Goal: Transaction & Acquisition: Purchase product/service

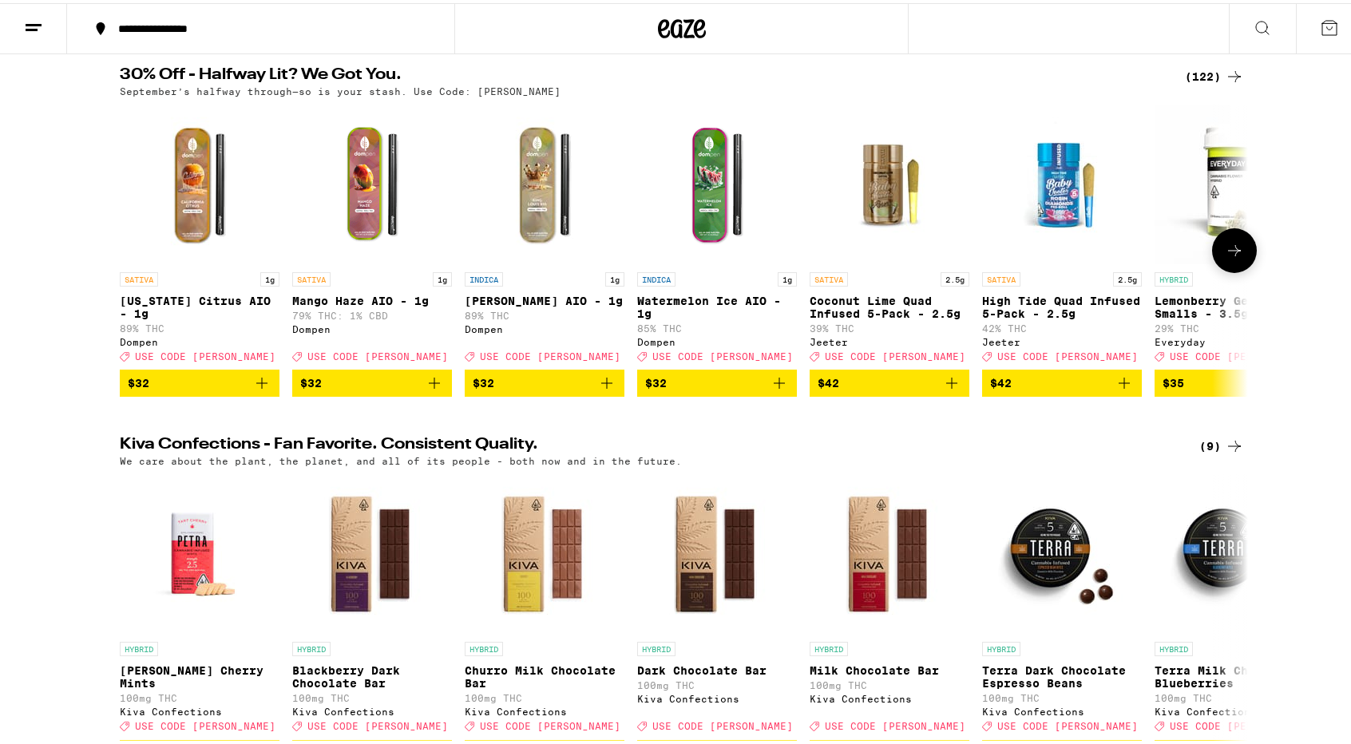
scroll to position [169, 0]
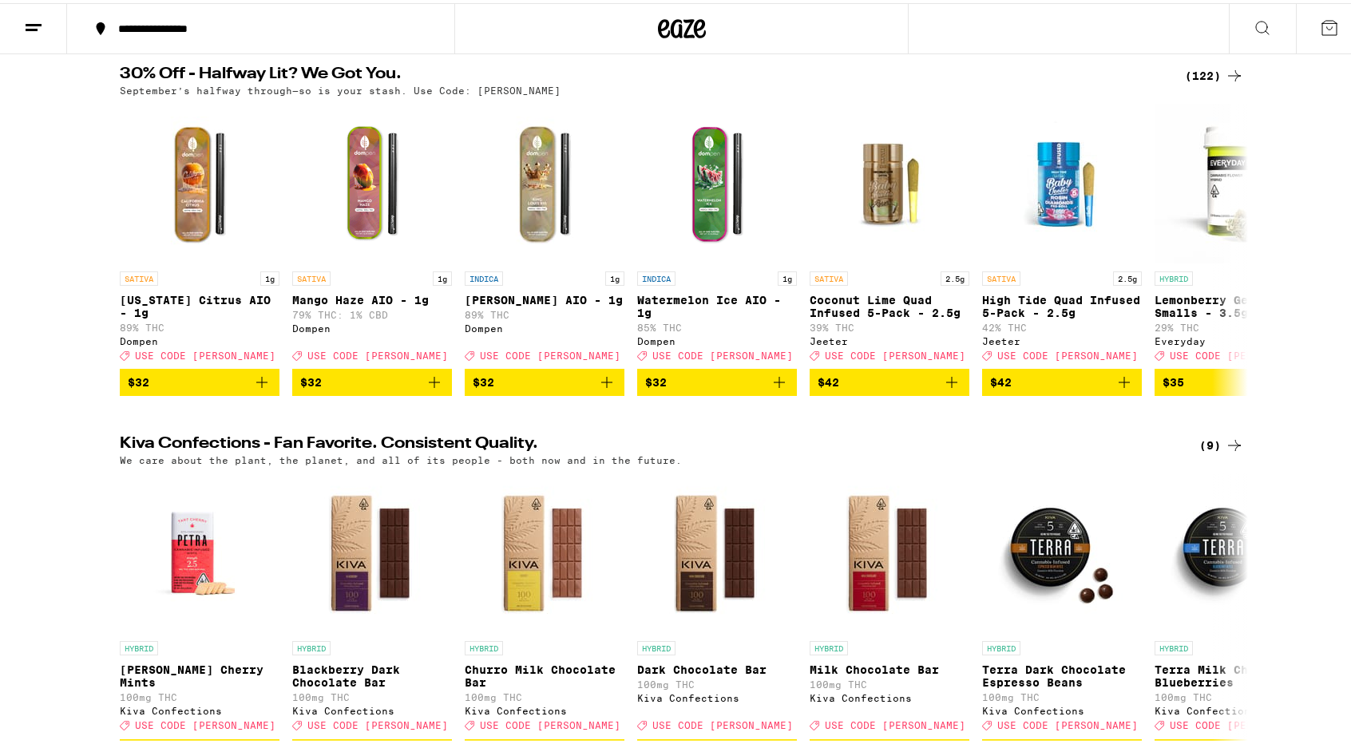
click at [1186, 68] on div "(122)" at bounding box center [1214, 72] width 59 height 19
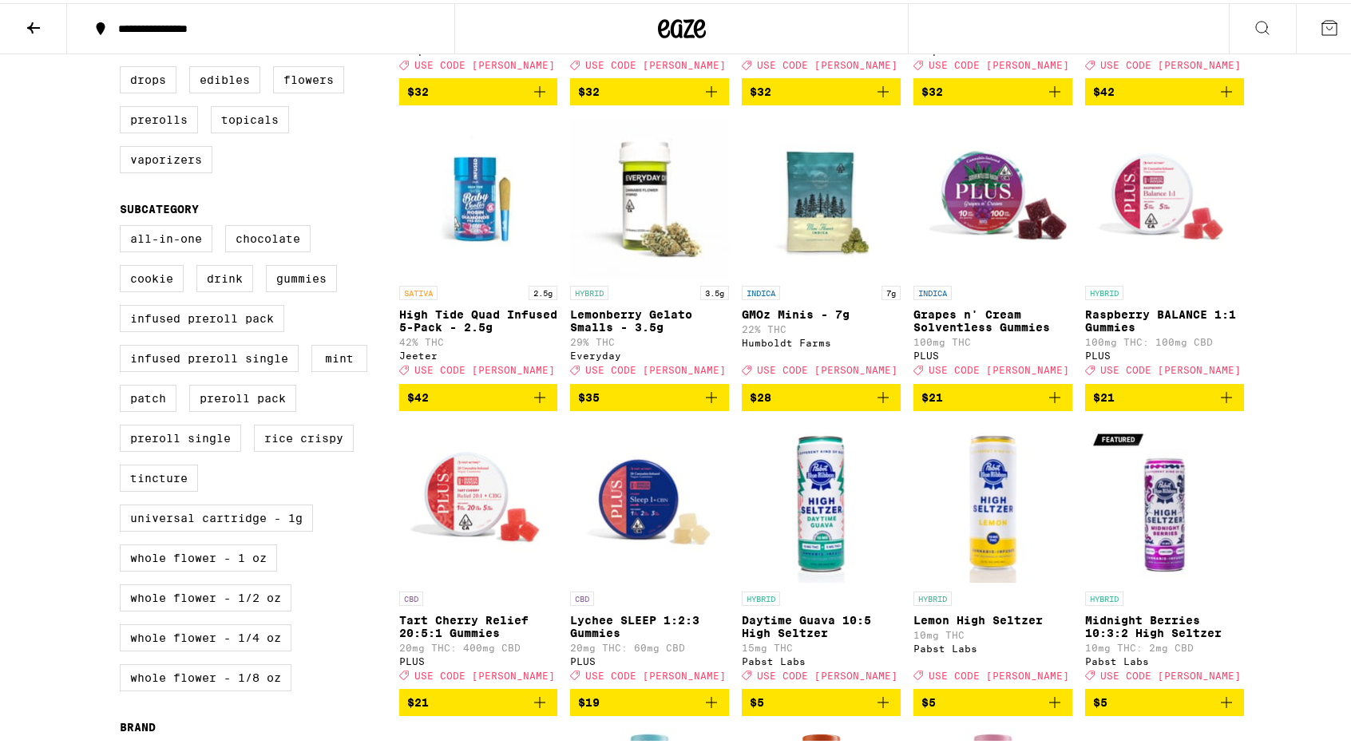
scroll to position [422, 0]
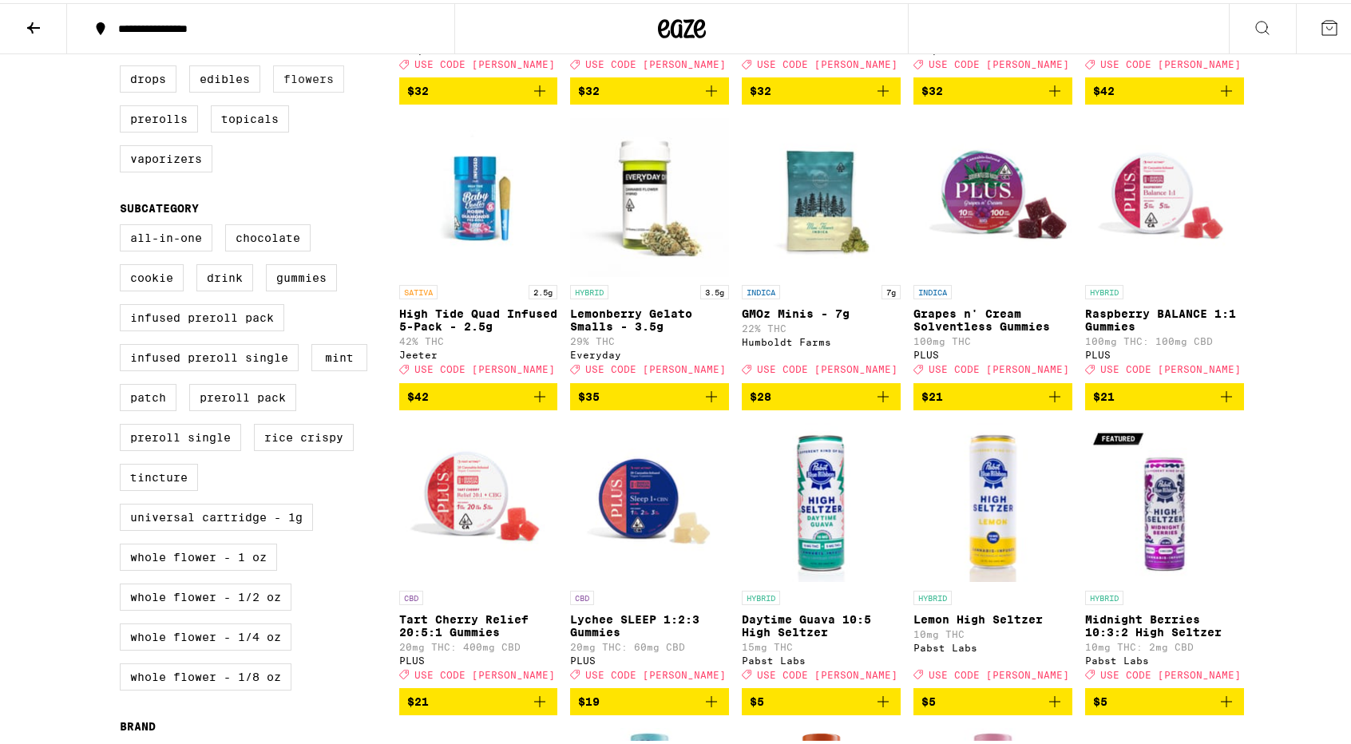
click at [312, 89] on label "Flowers" at bounding box center [308, 75] width 71 height 27
click at [124, 65] on input "Flowers" at bounding box center [123, 65] width 1 height 1
checkbox input "true"
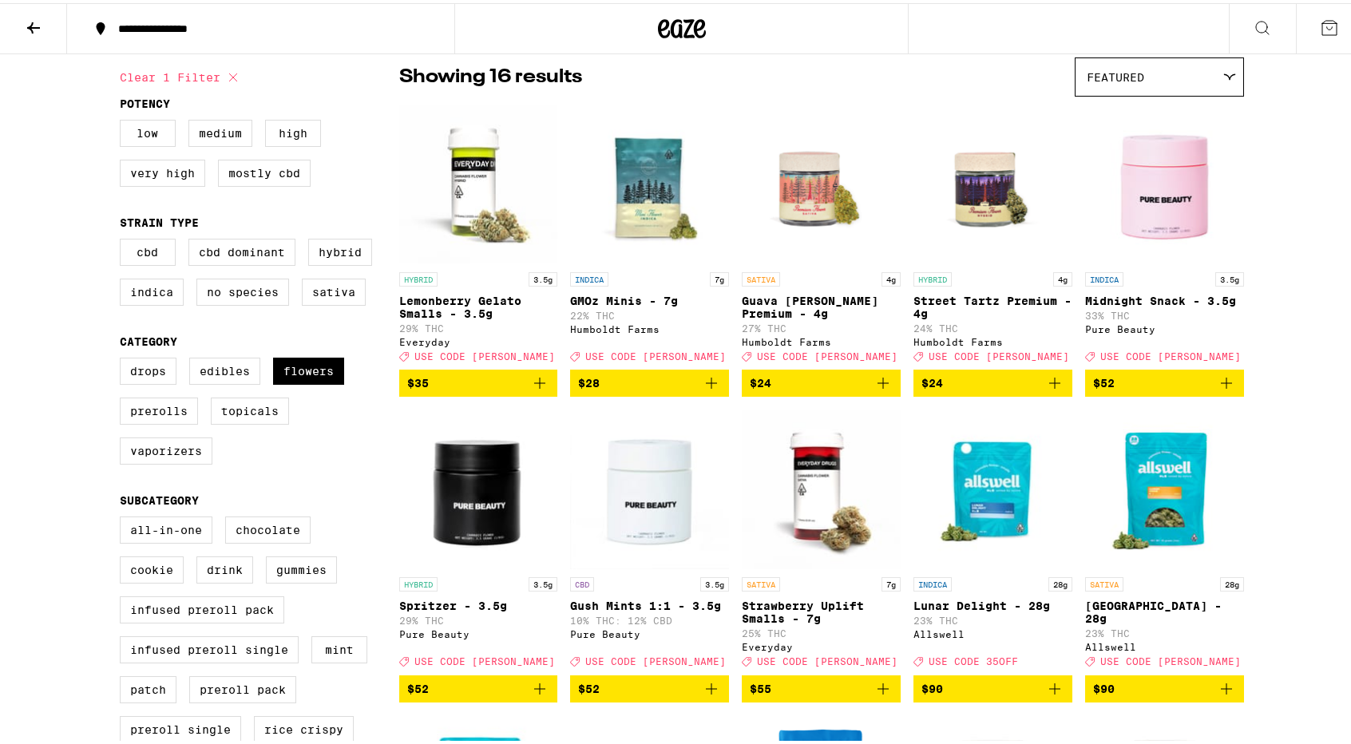
scroll to position [127, 0]
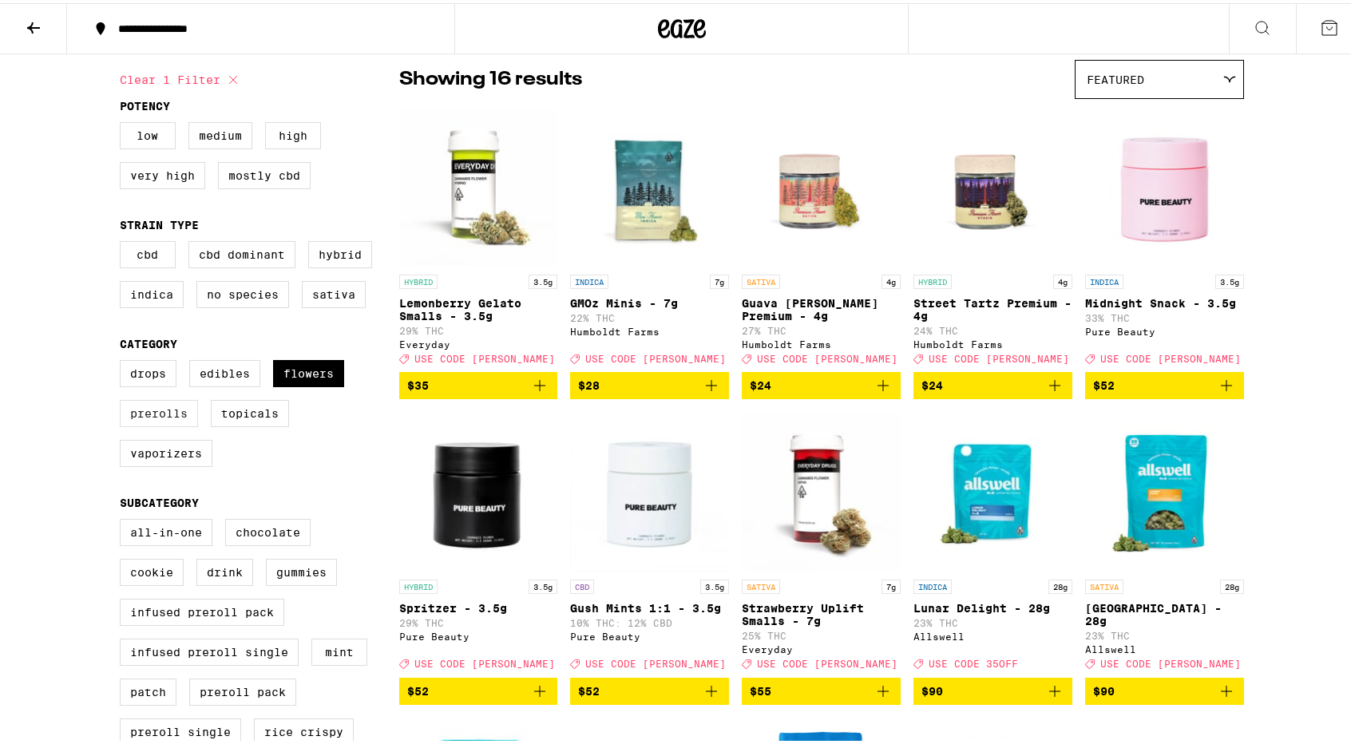
click at [160, 424] on label "Prerolls" at bounding box center [159, 410] width 78 height 27
click at [124, 360] on input "Prerolls" at bounding box center [123, 359] width 1 height 1
checkbox input "true"
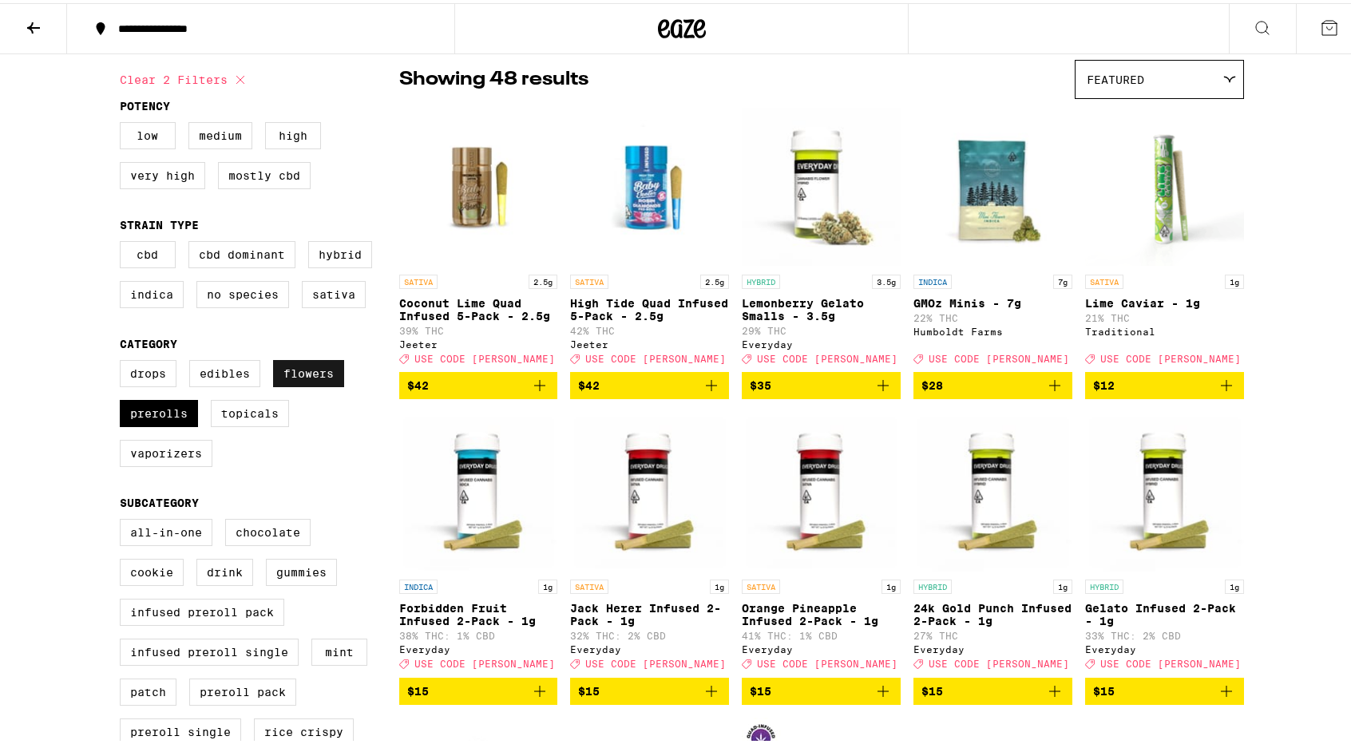
click at [310, 384] on label "Flowers" at bounding box center [308, 370] width 71 height 27
click at [124, 360] on input "Flowers" at bounding box center [123, 359] width 1 height 1
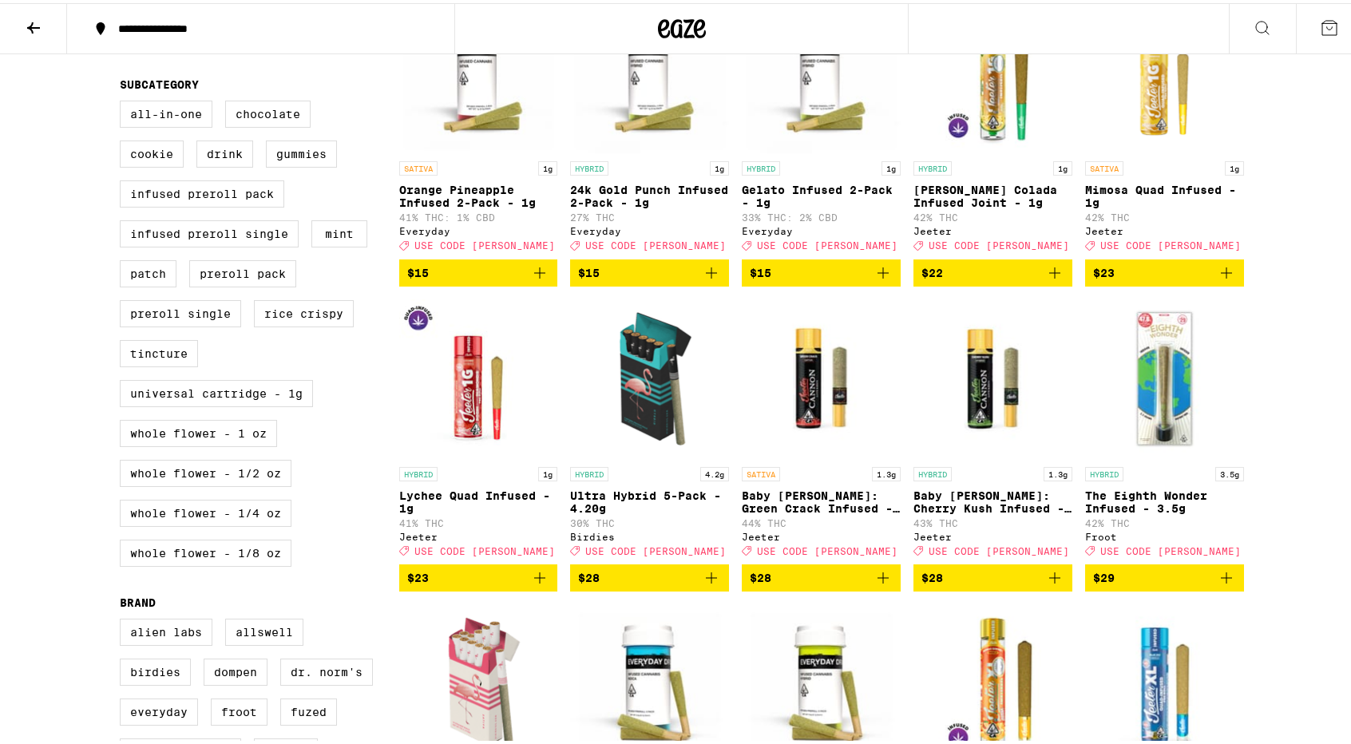
scroll to position [386, 0]
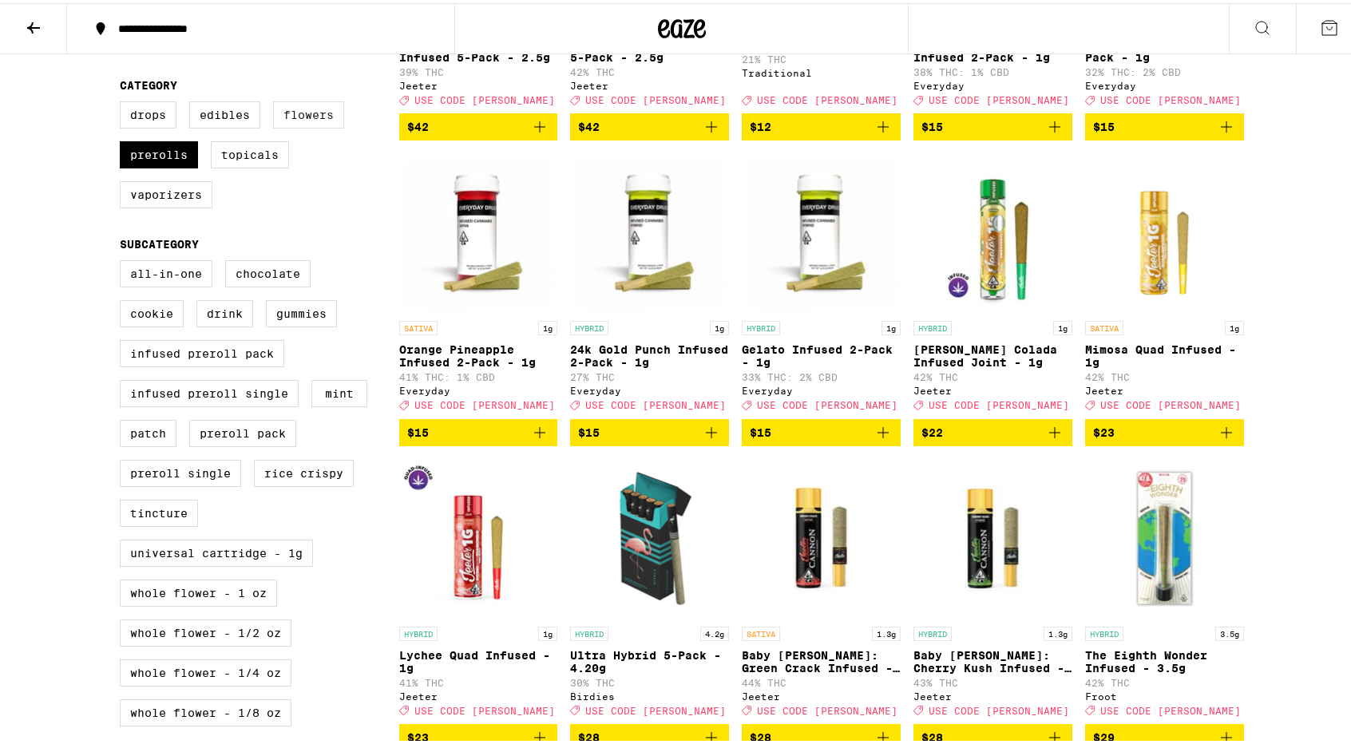
click at [312, 124] on label "Flowers" at bounding box center [308, 111] width 71 height 27
click at [124, 101] on input "Flowers" at bounding box center [123, 101] width 1 height 1
checkbox input "true"
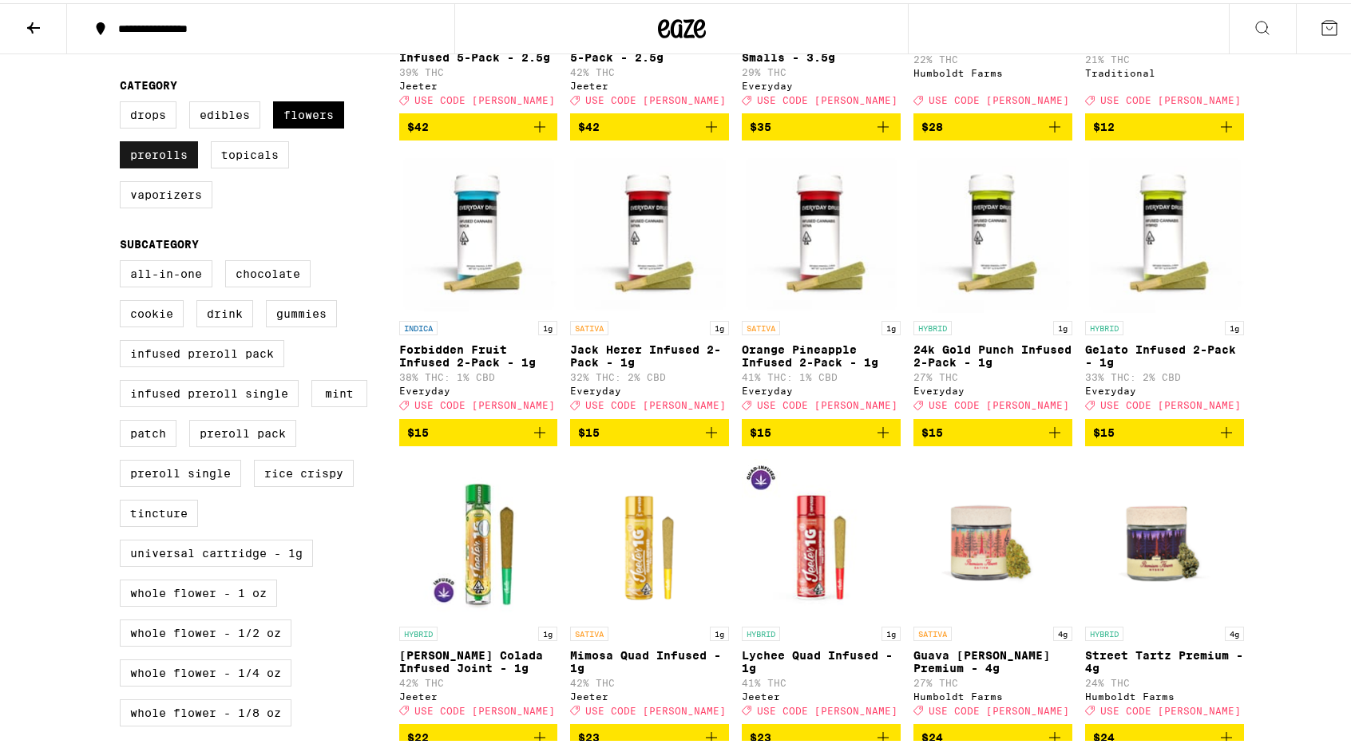
click at [175, 164] on label "Prerolls" at bounding box center [159, 151] width 78 height 27
click at [124, 101] on input "Prerolls" at bounding box center [123, 101] width 1 height 1
checkbox input "false"
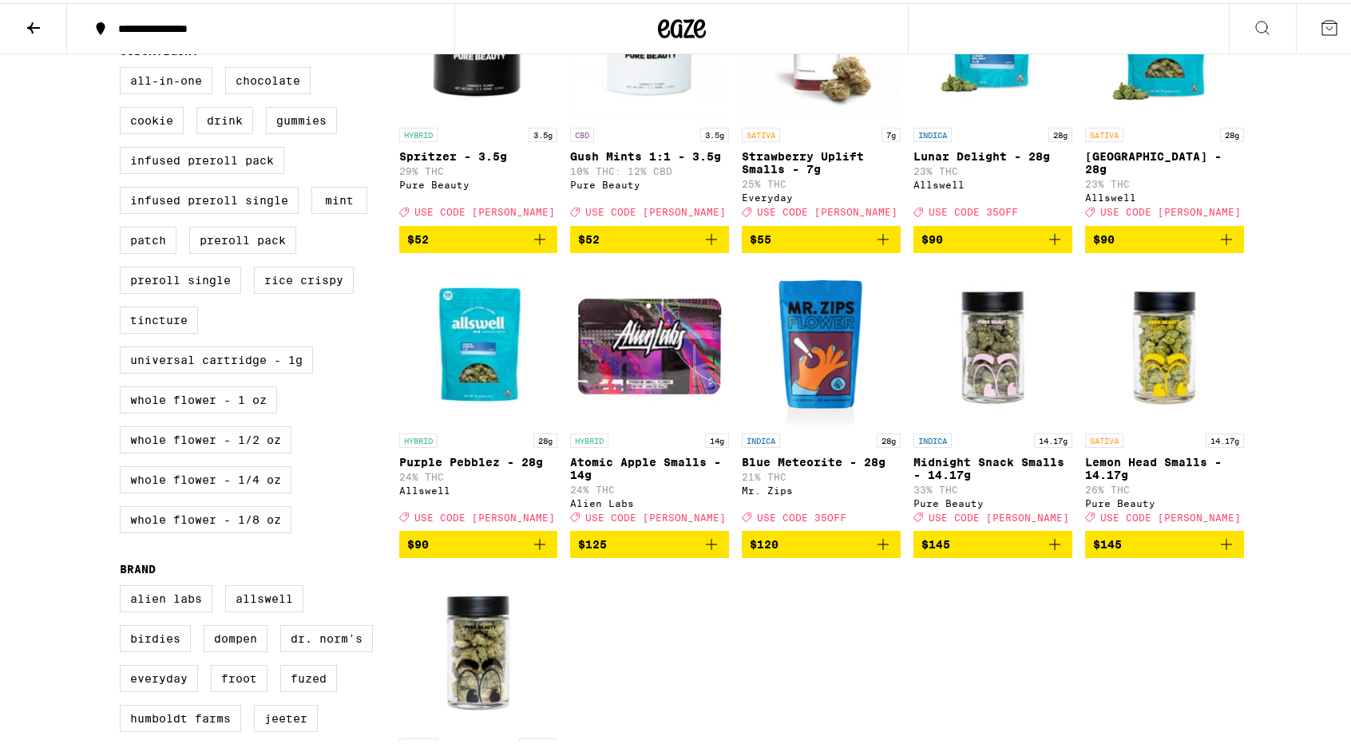
scroll to position [252, 0]
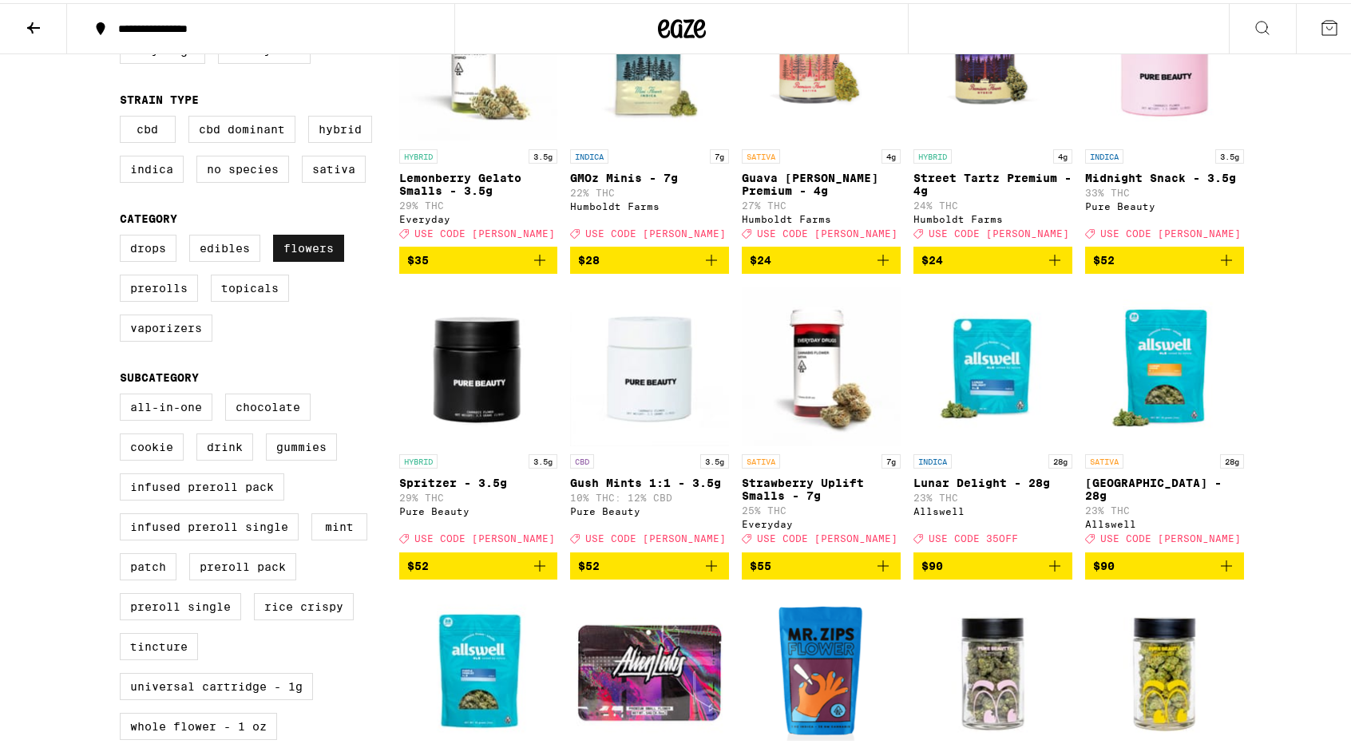
click at [312, 259] on label "Flowers" at bounding box center [308, 245] width 71 height 27
click at [124, 235] on input "Flowers" at bounding box center [123, 234] width 1 height 1
checkbox input "false"
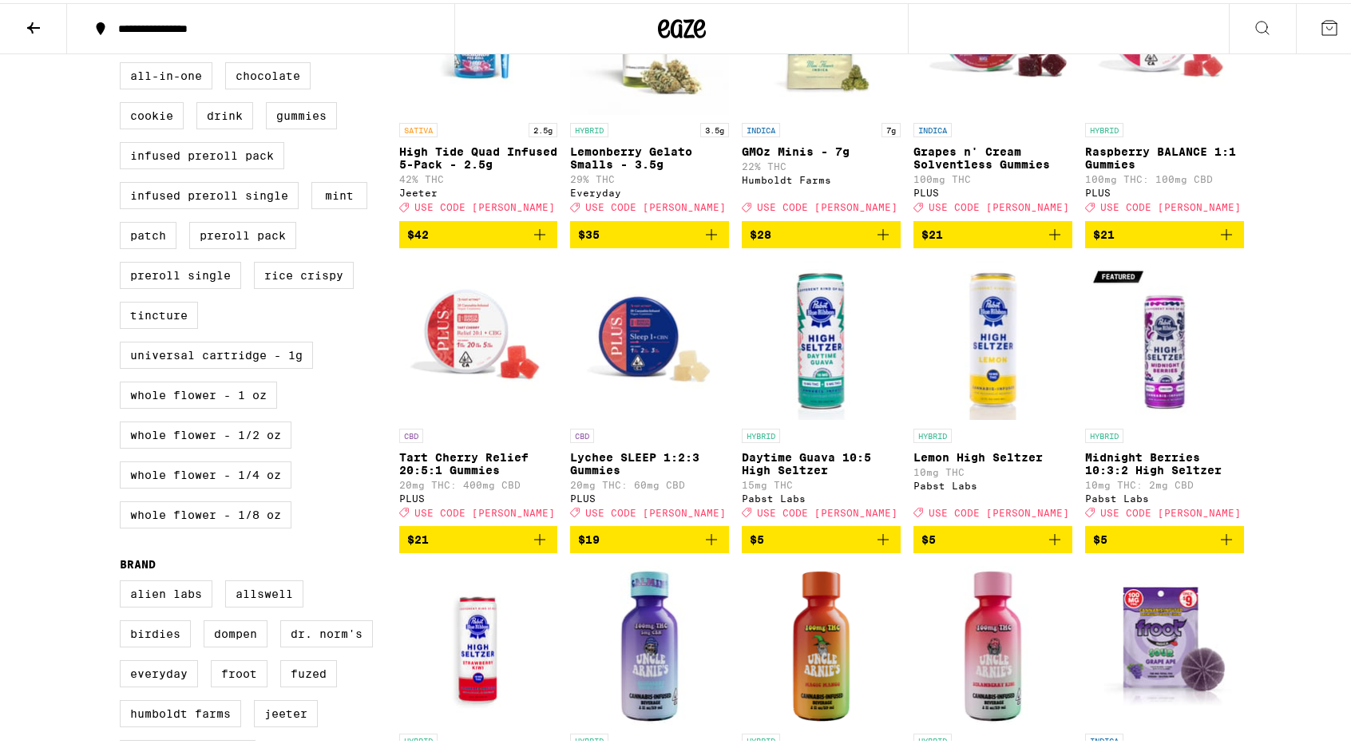
scroll to position [332, 0]
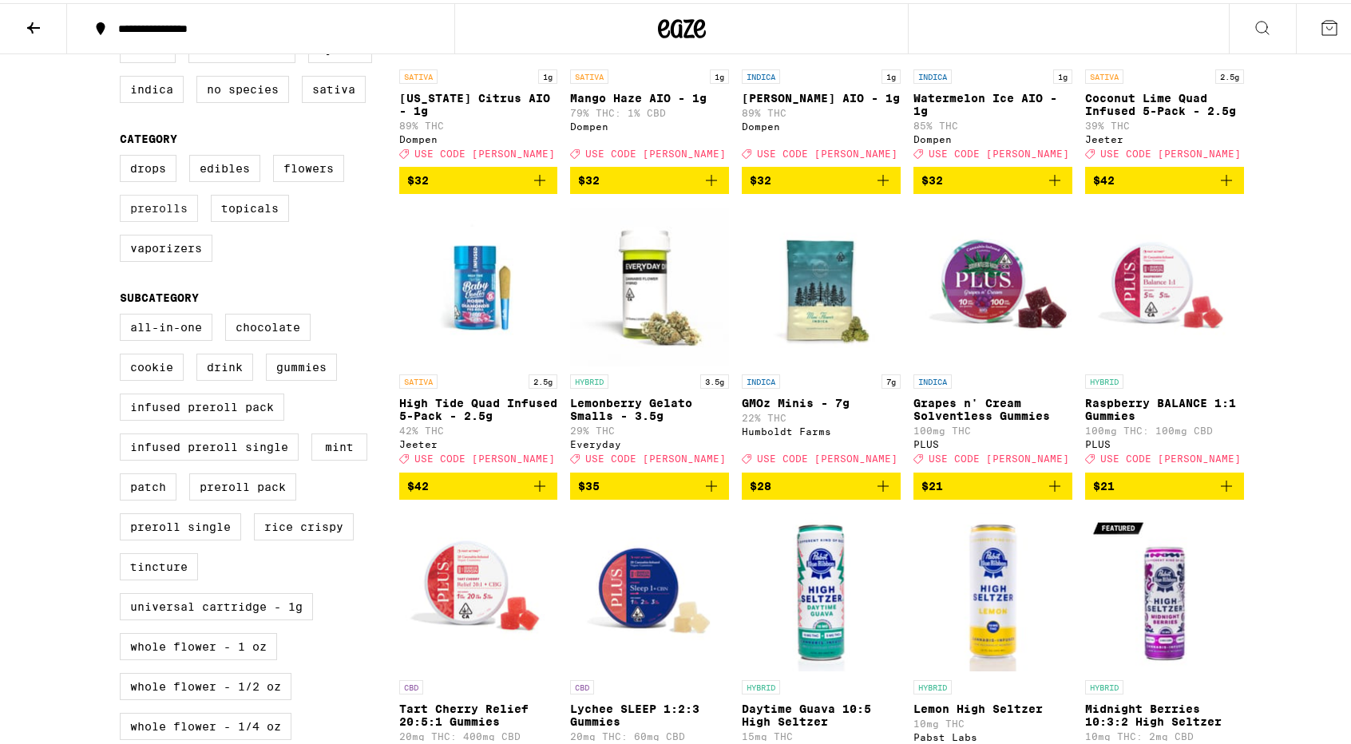
click at [173, 216] on label "Prerolls" at bounding box center [159, 205] width 78 height 27
click at [124, 155] on input "Prerolls" at bounding box center [123, 154] width 1 height 1
checkbox input "true"
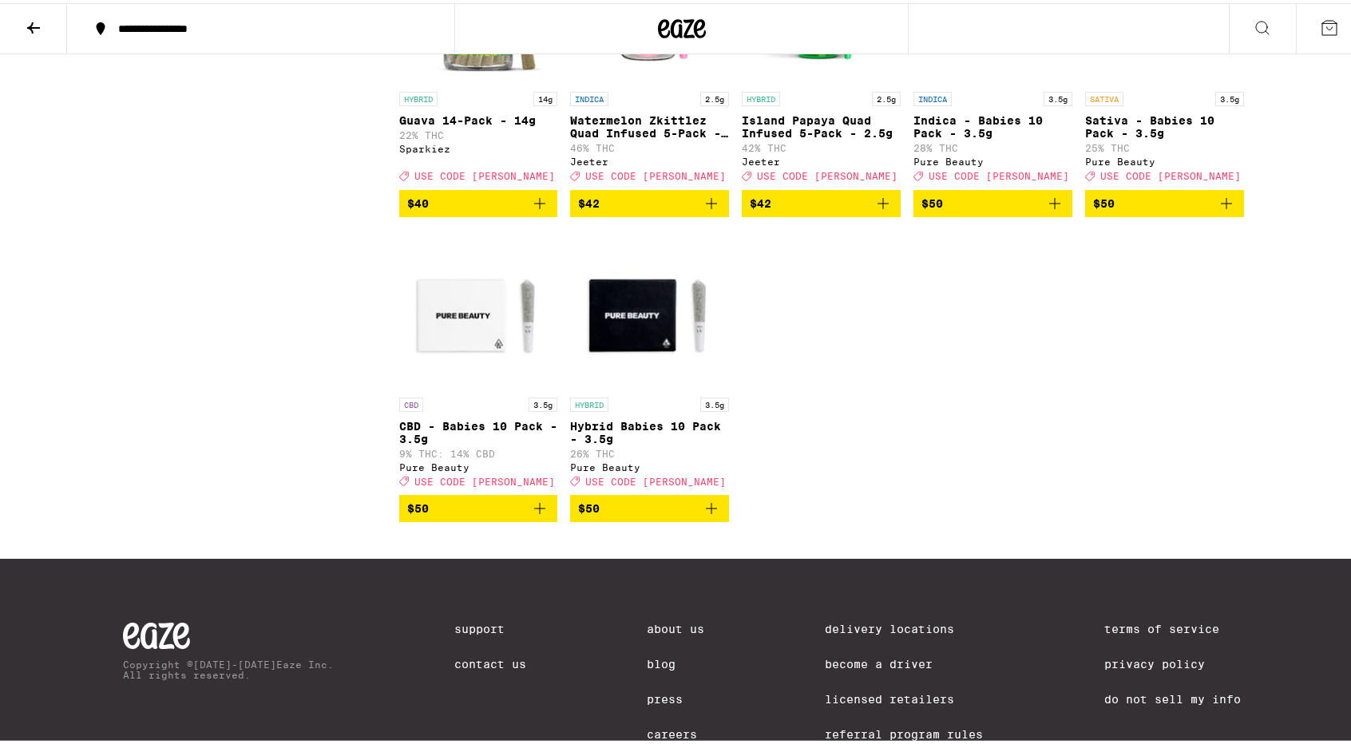
scroll to position [1839, 0]
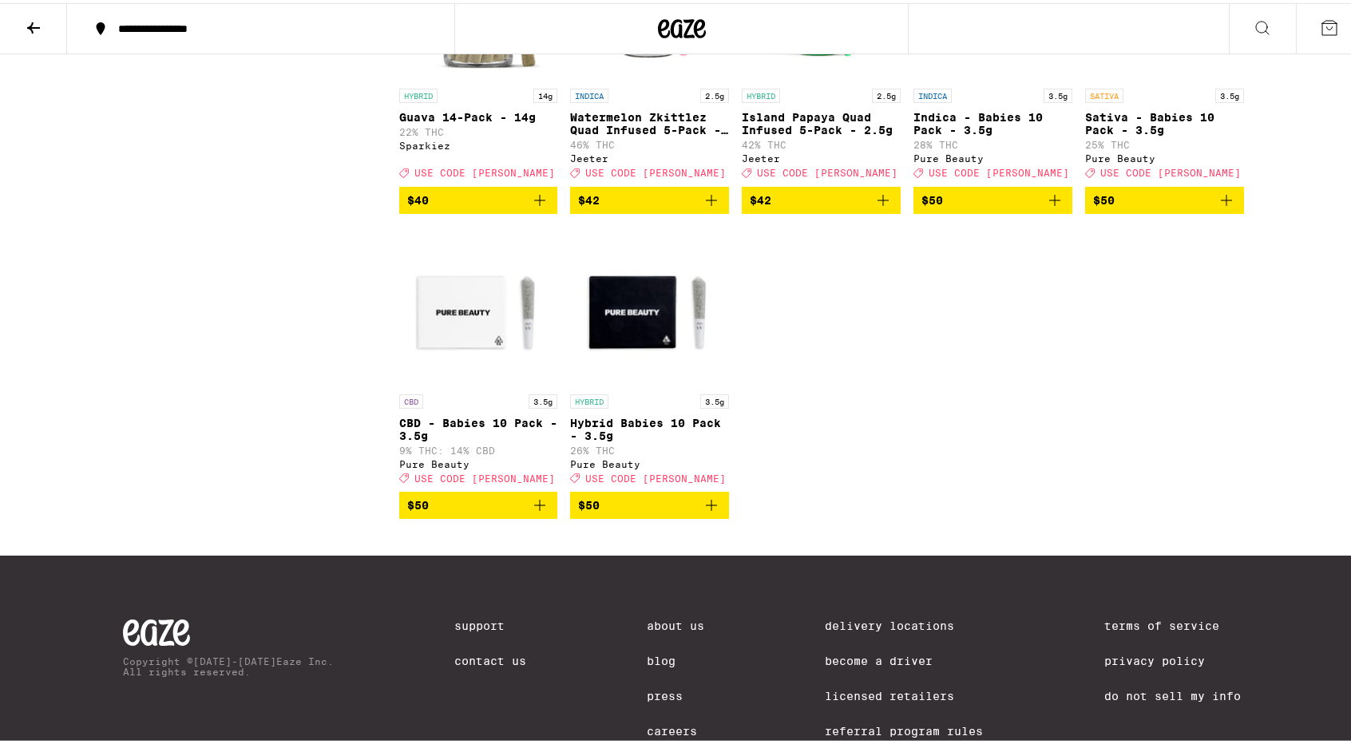
click at [1157, 207] on span "$50" at bounding box center [1164, 197] width 143 height 19
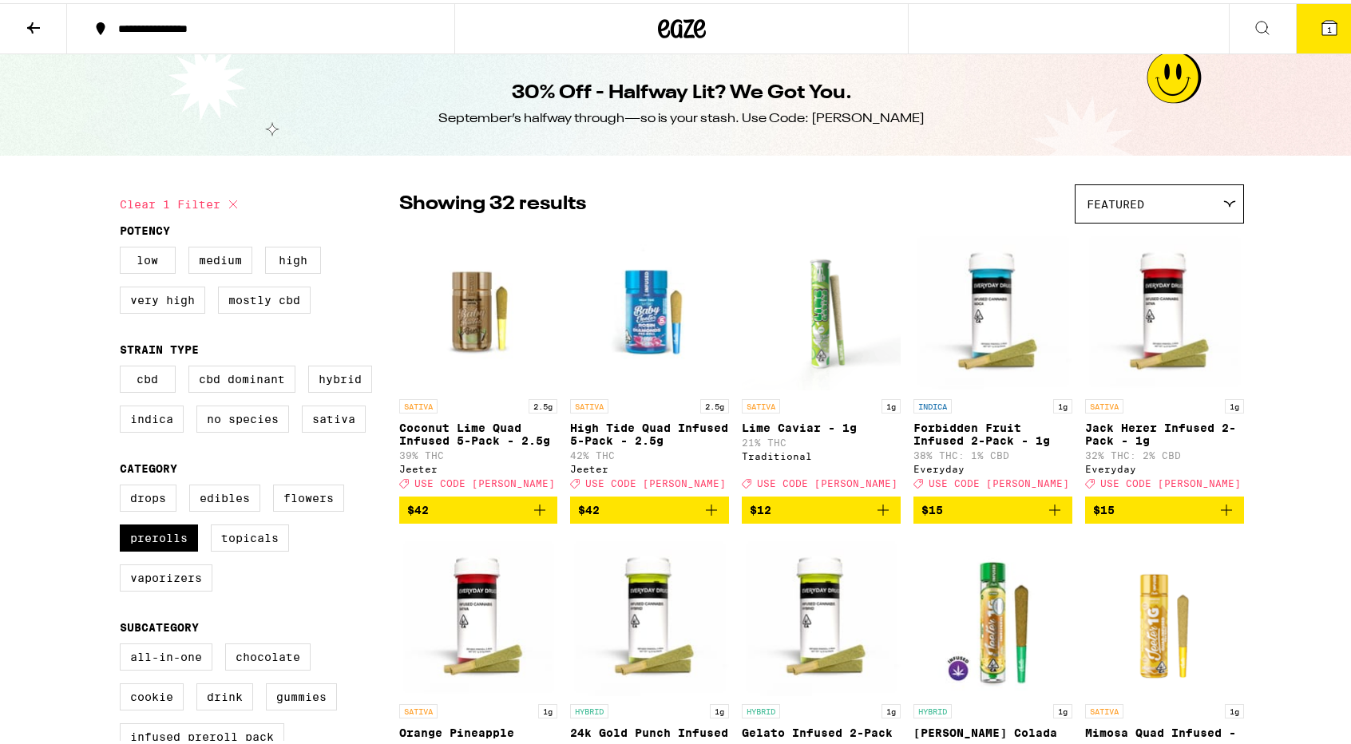
scroll to position [0, 0]
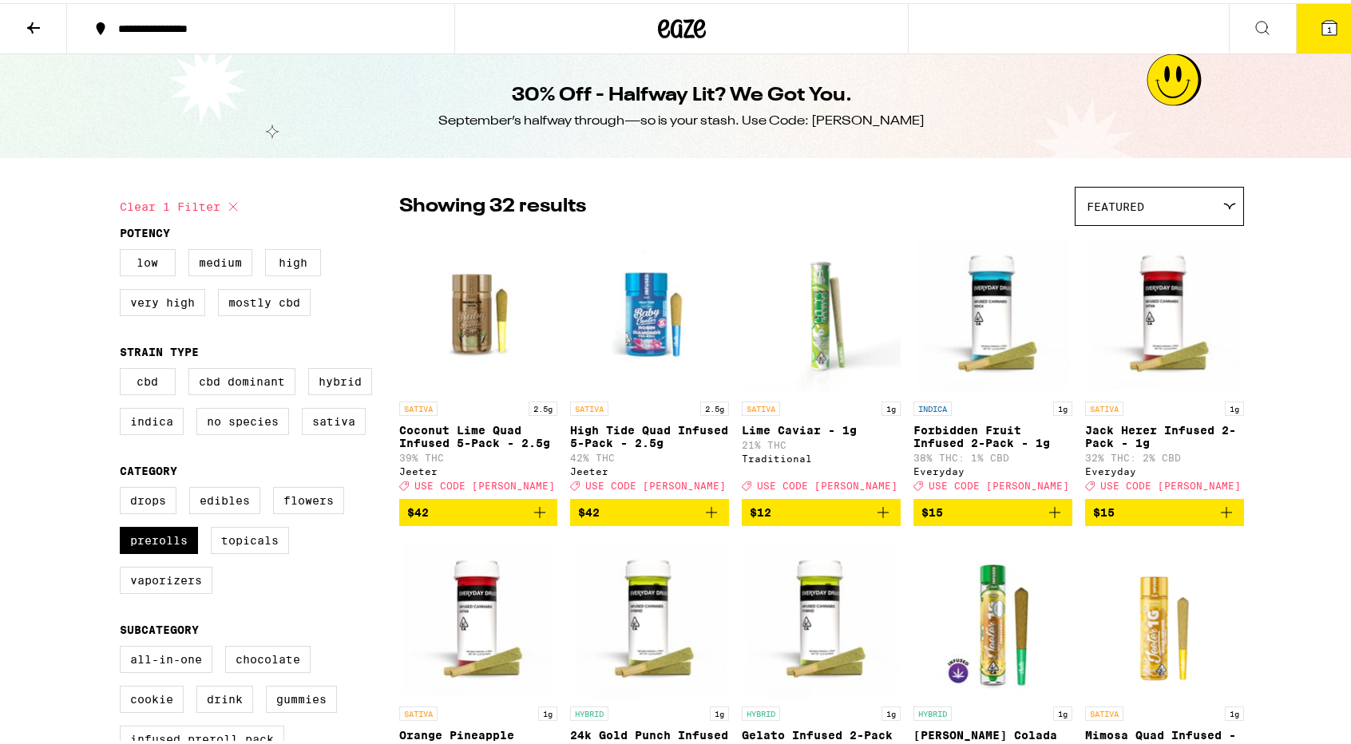
drag, startPoint x: 1169, startPoint y: 162, endPoint x: 1310, endPoint y: 34, distance: 191.1
click at [1320, 34] on icon at bounding box center [1329, 24] width 19 height 19
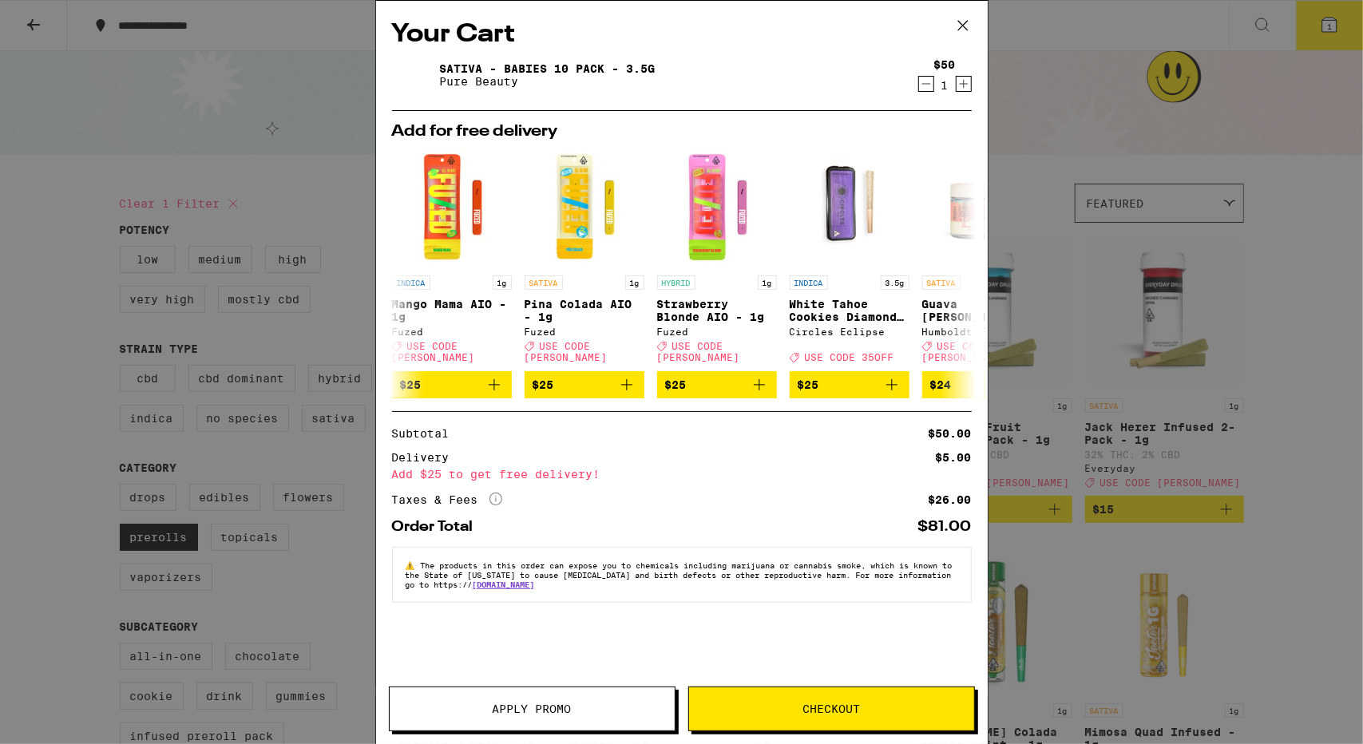
click at [602, 703] on button "Apply Promo" at bounding box center [532, 709] width 287 height 45
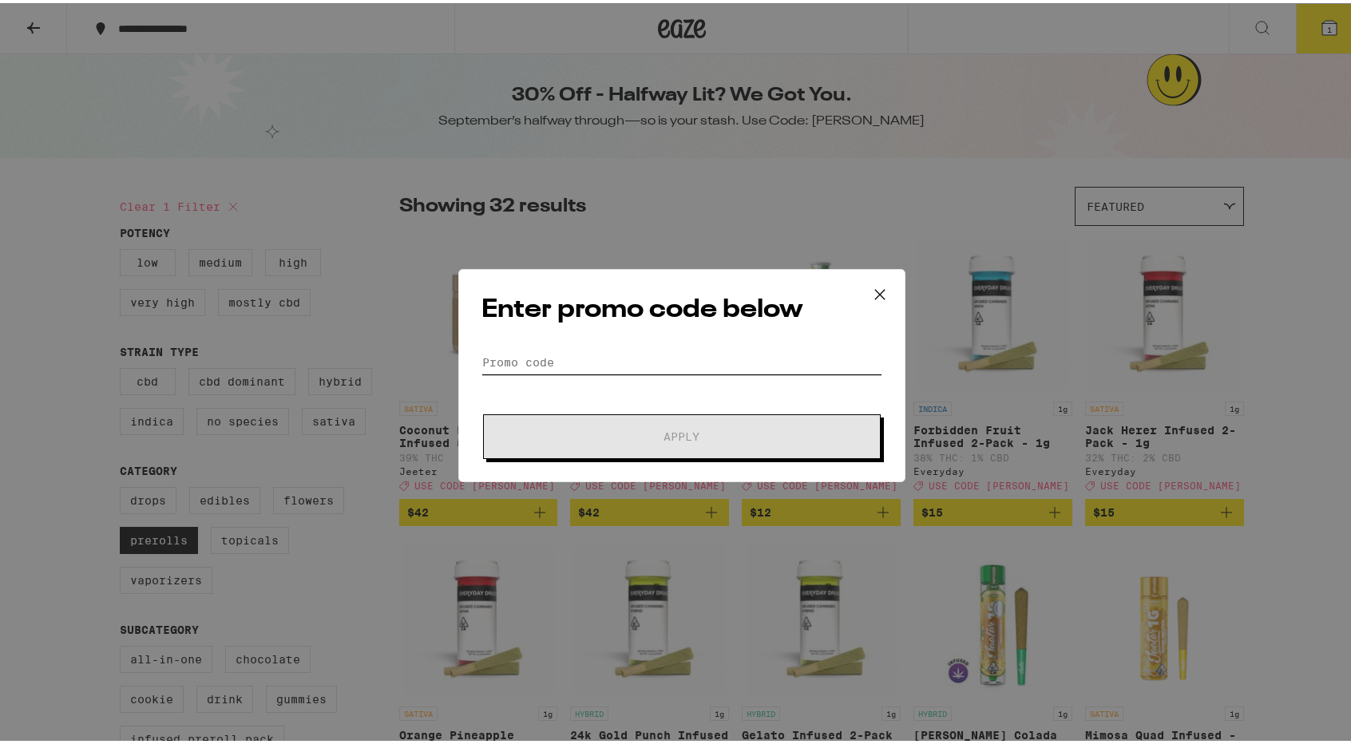
click at [637, 367] on input "Promo Code" at bounding box center [682, 359] width 401 height 24
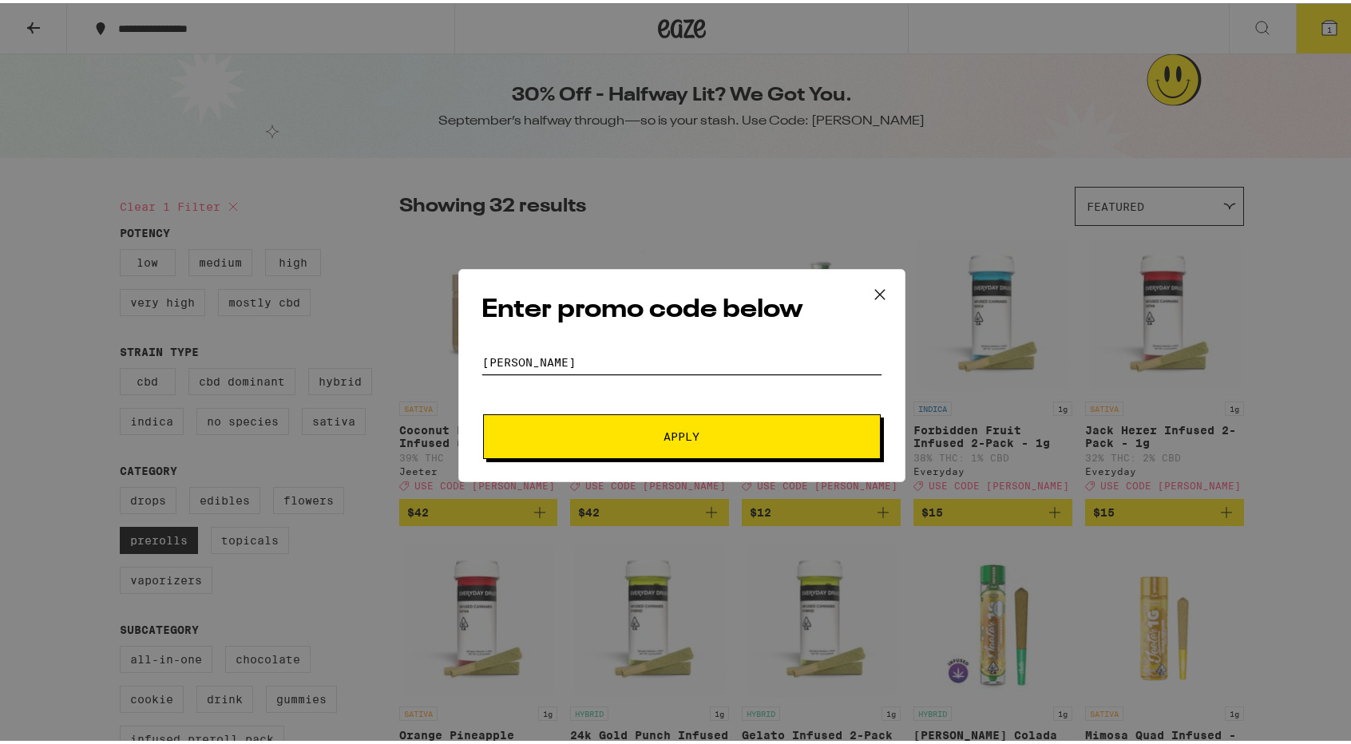
type input "[PERSON_NAME]"
click at [677, 454] on button "Apply" at bounding box center [682, 433] width 398 height 45
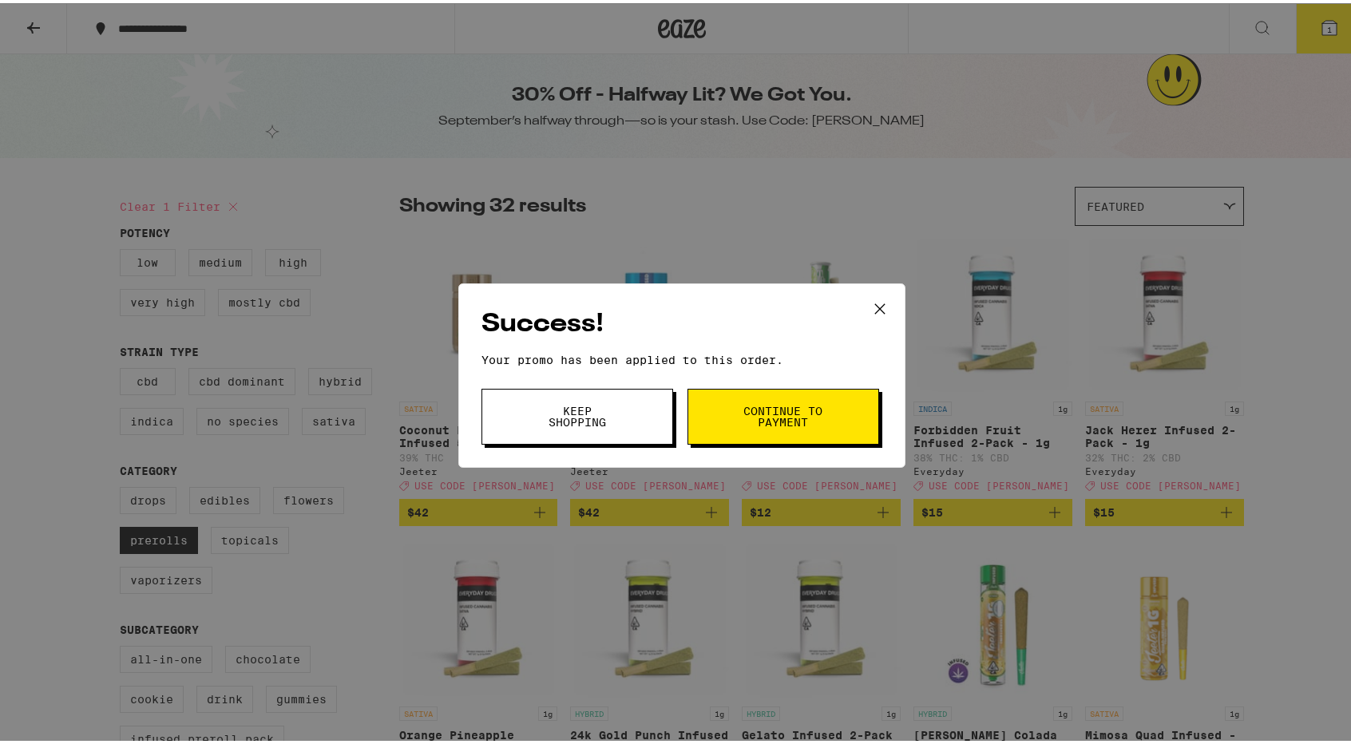
click at [720, 437] on button "Continue to payment" at bounding box center [784, 414] width 192 height 56
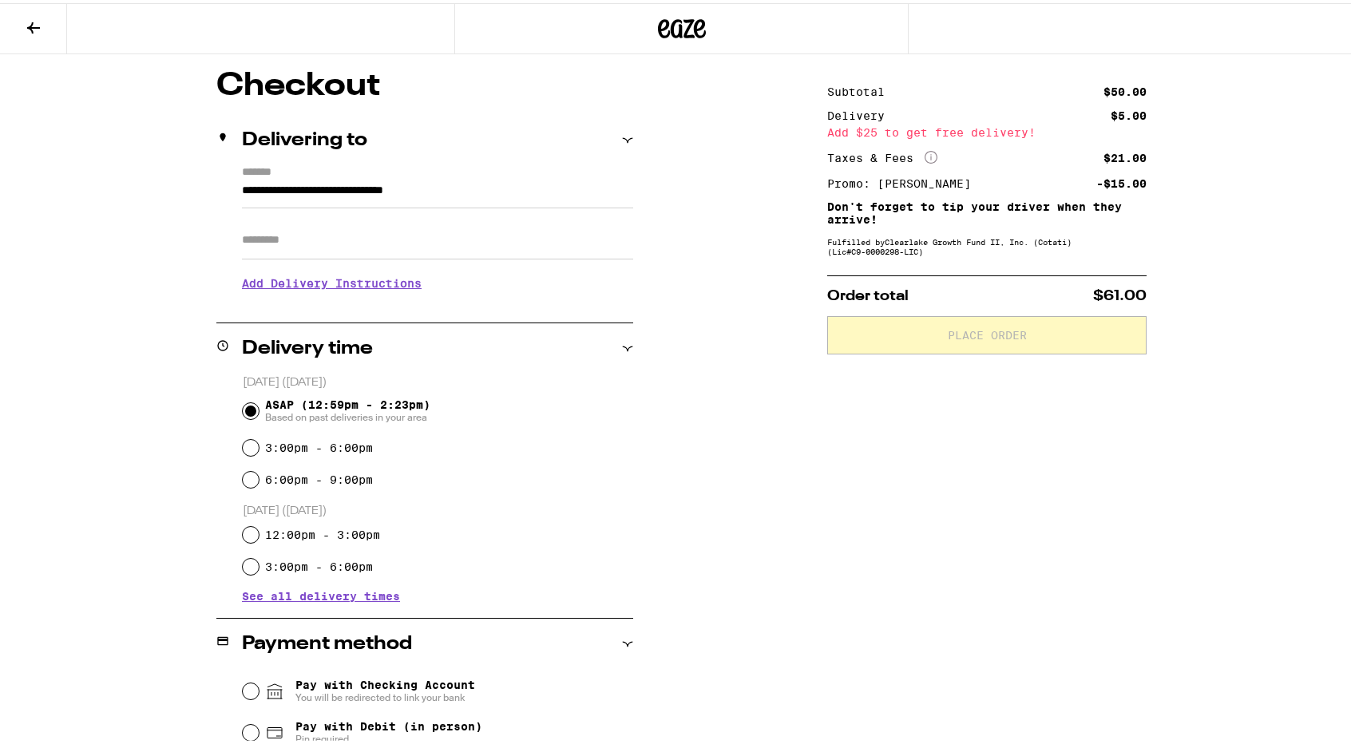
scroll to position [294, 0]
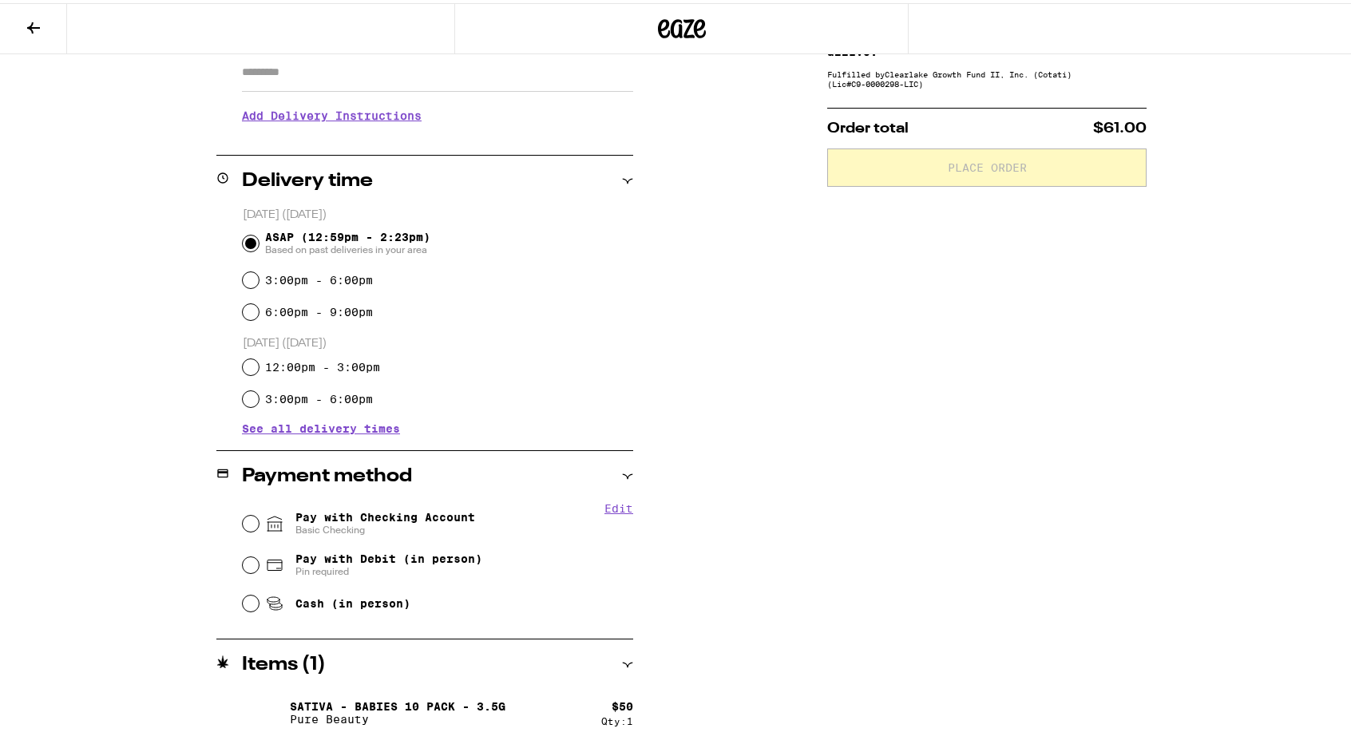
click at [390, 514] on span "Pay with Checking Account Basic Checking" at bounding box center [386, 521] width 180 height 26
click at [259, 514] on input "Pay with Checking Account Basic Checking" at bounding box center [251, 521] width 16 height 16
radio input "true"
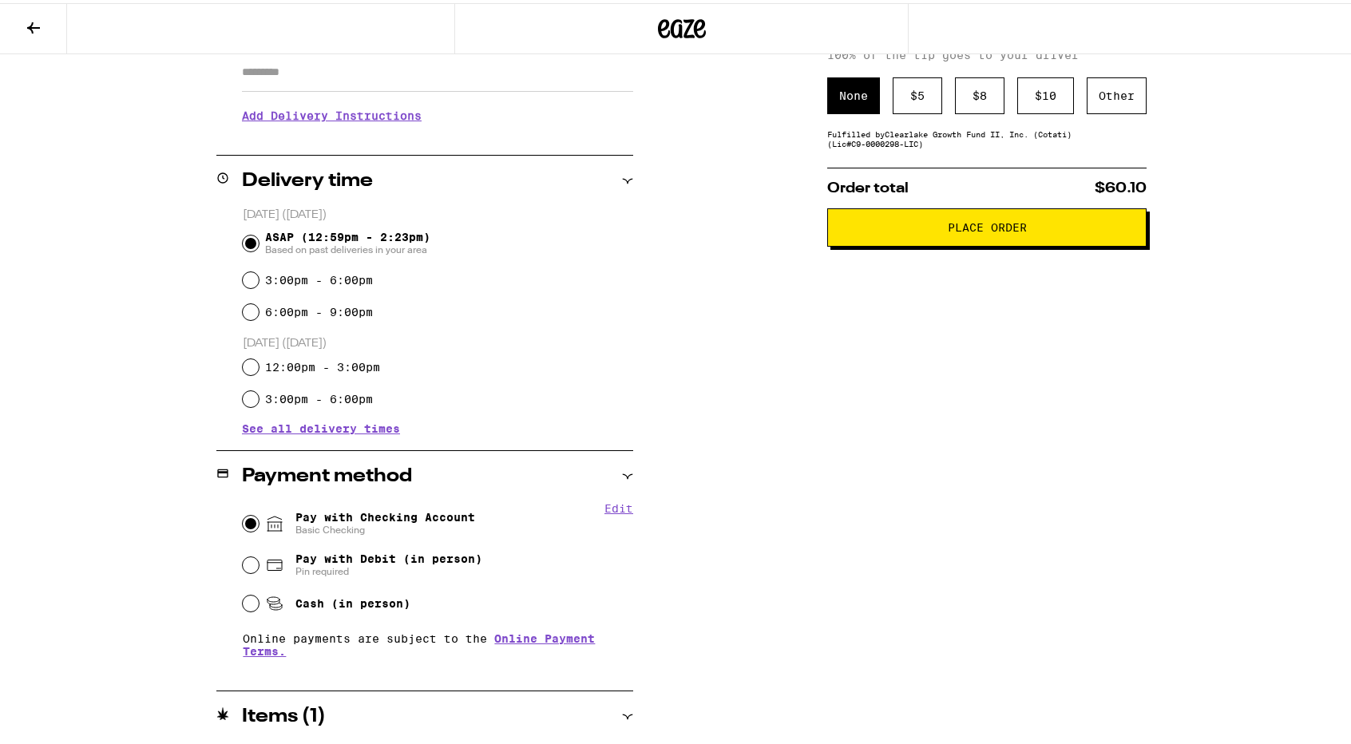
click at [913, 224] on span "Place Order" at bounding box center [987, 224] width 292 height 11
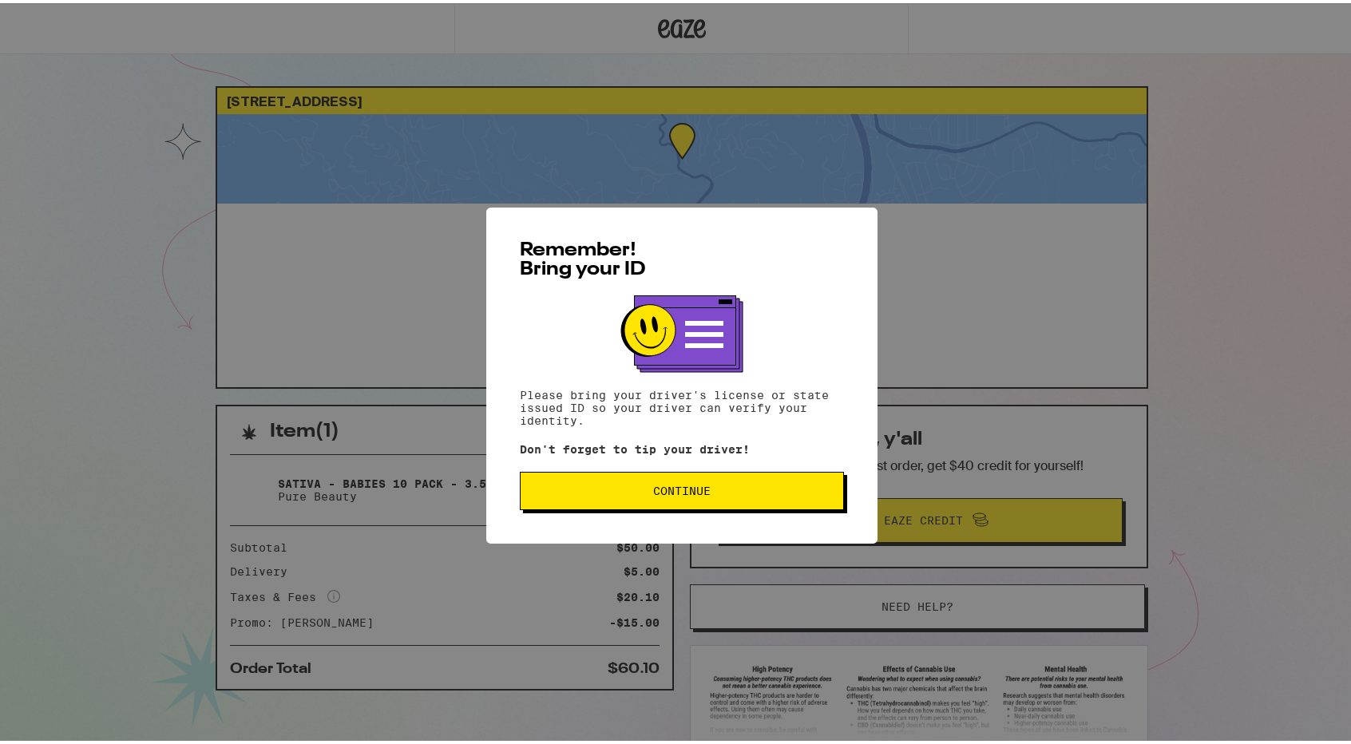
click at [797, 500] on button "Continue" at bounding box center [682, 488] width 324 height 38
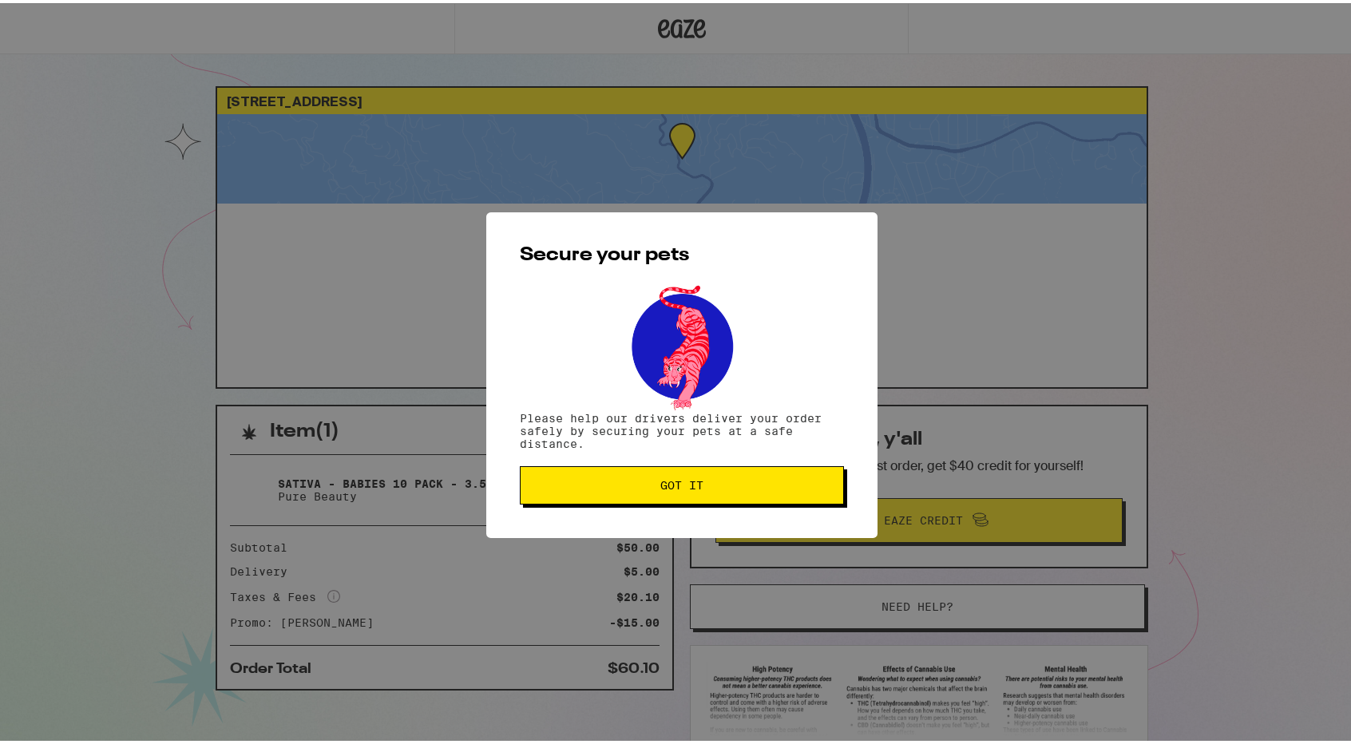
click at [797, 500] on button "Got it" at bounding box center [682, 482] width 324 height 38
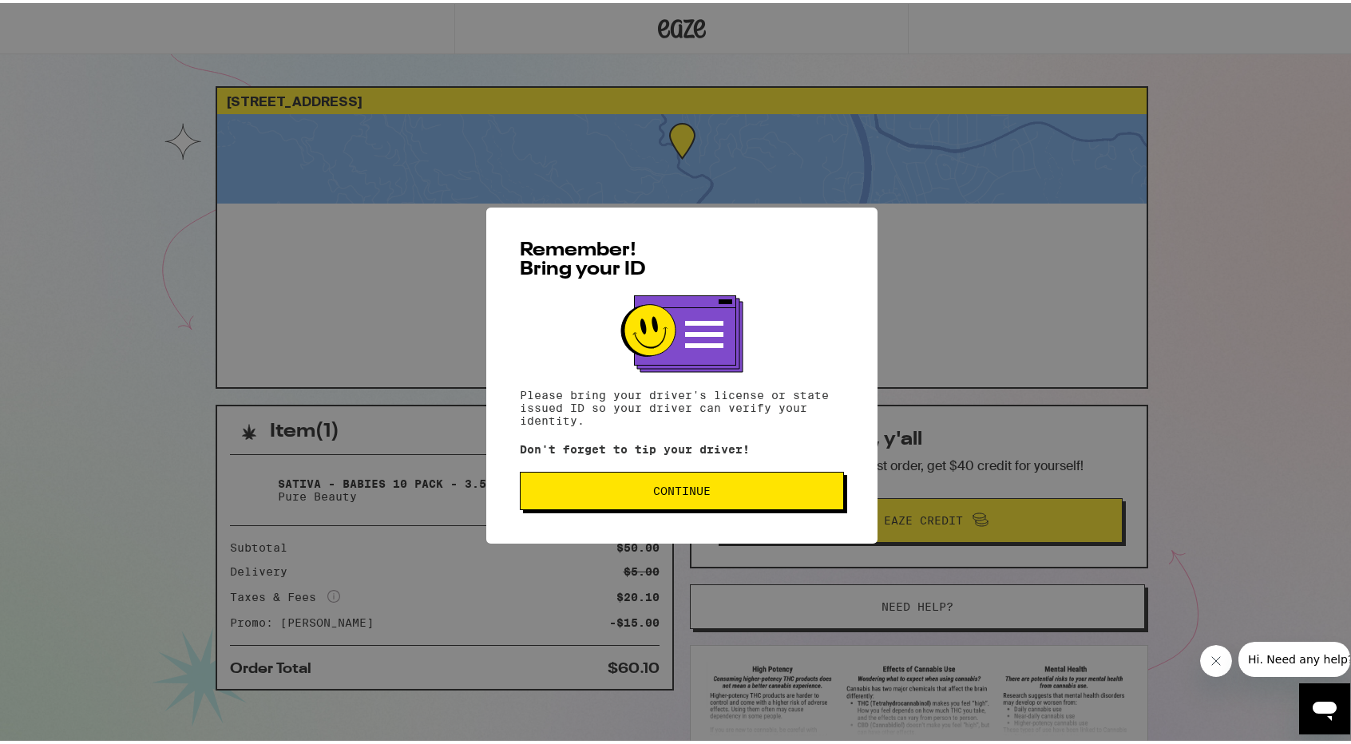
click at [665, 473] on button "Continue" at bounding box center [682, 488] width 324 height 38
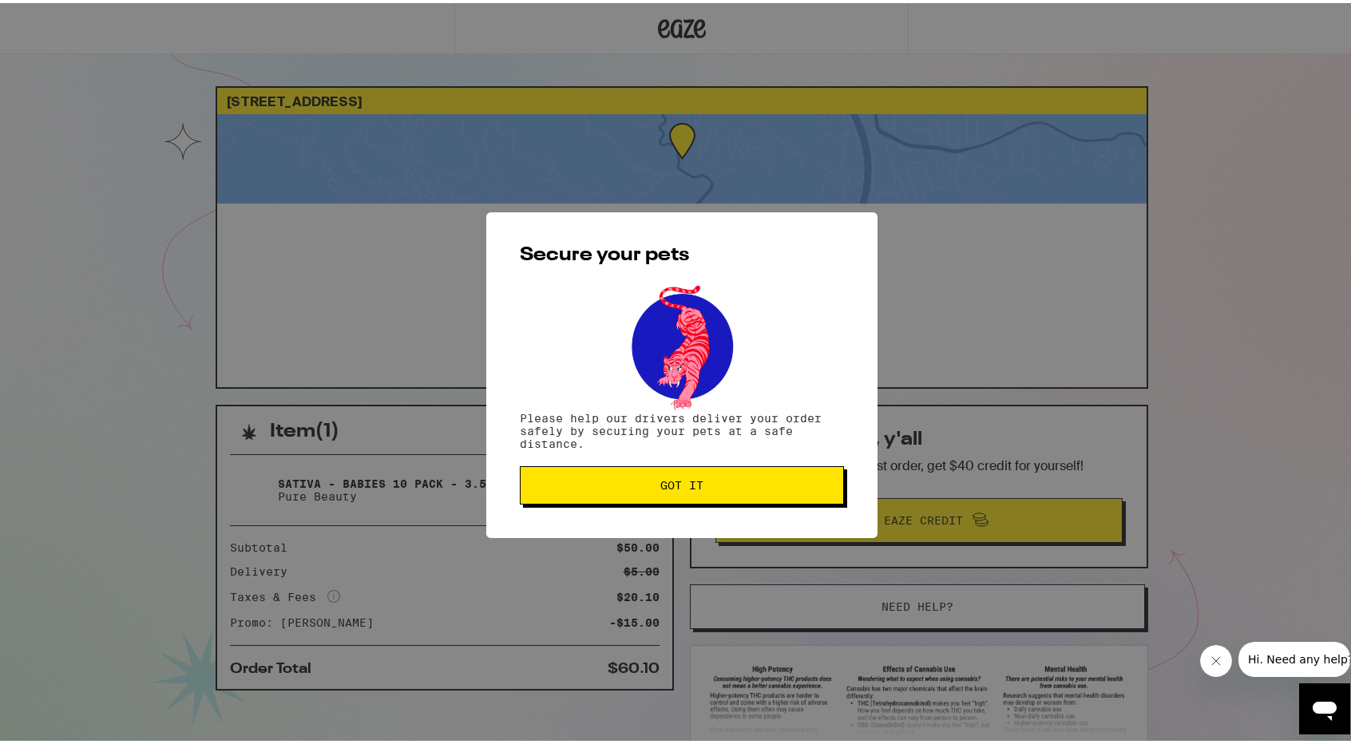
click at [665, 473] on button "Got it" at bounding box center [682, 482] width 324 height 38
